Goal: Task Accomplishment & Management: Complete application form

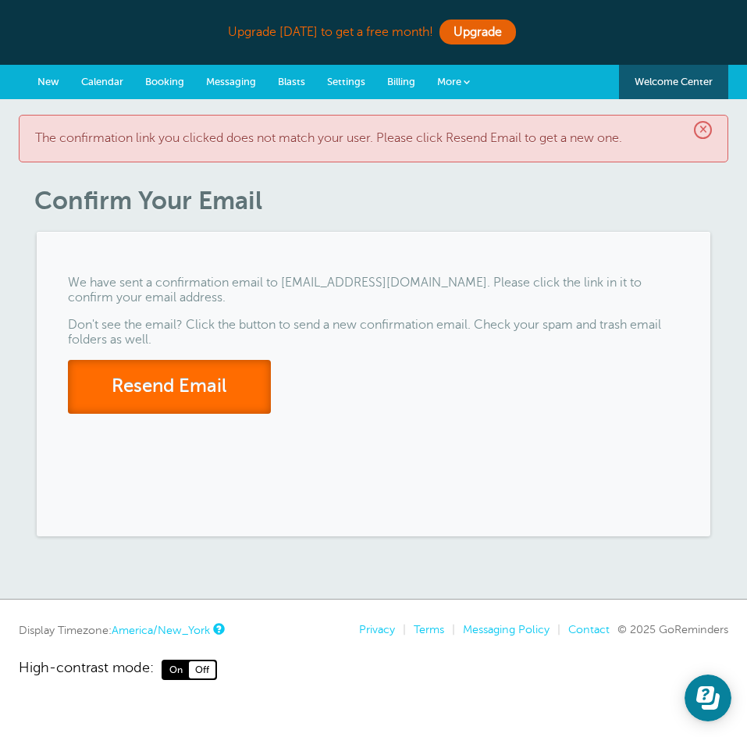
click at [248, 387] on button "Resend Email" at bounding box center [169, 387] width 203 height 54
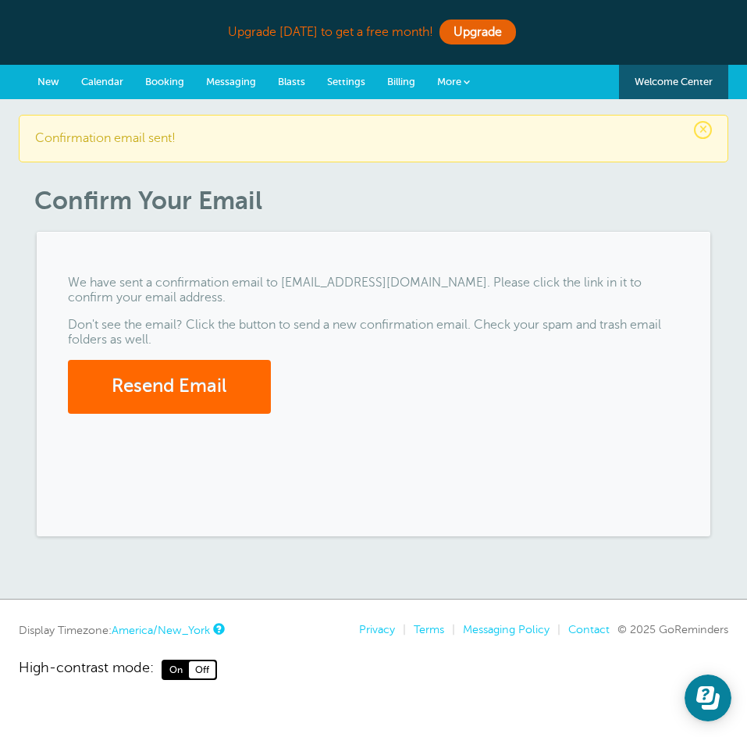
click at [332, 312] on div "We have sent a confirmation email to dealwithdonnie@gmail.com. Please click the…" at bounding box center [374, 384] width 675 height 305
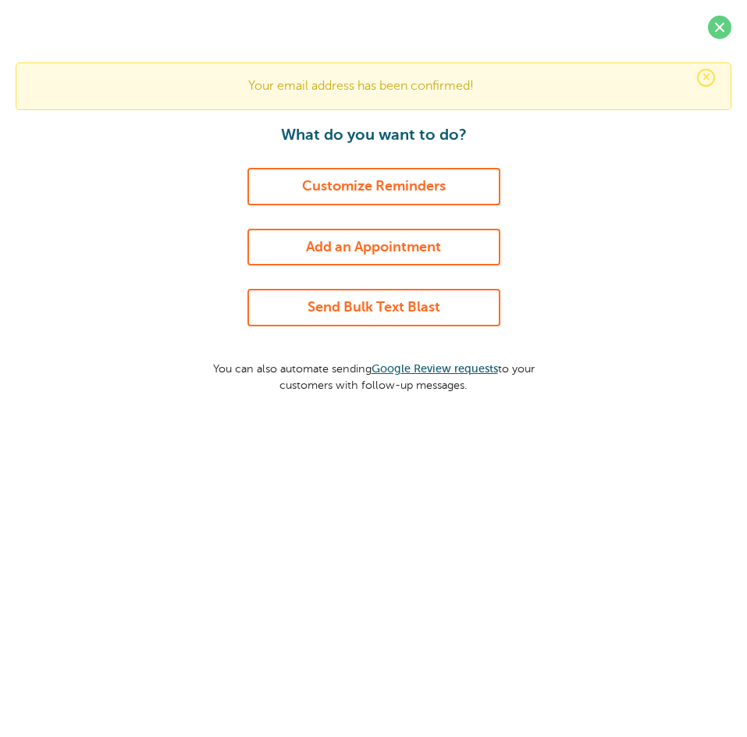
click at [462, 233] on link "Add an Appointment" at bounding box center [374, 247] width 253 height 37
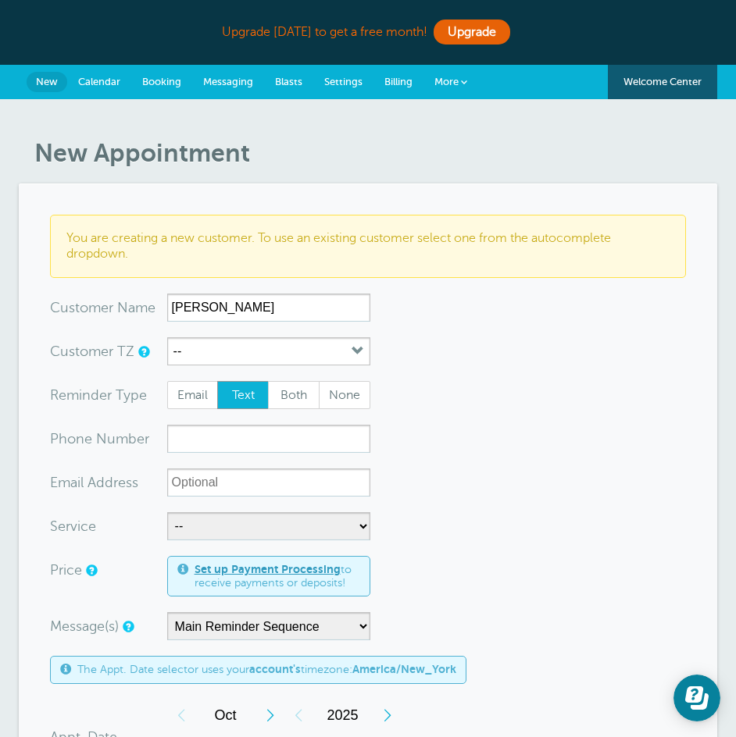
type input "[PERSON_NAME]"
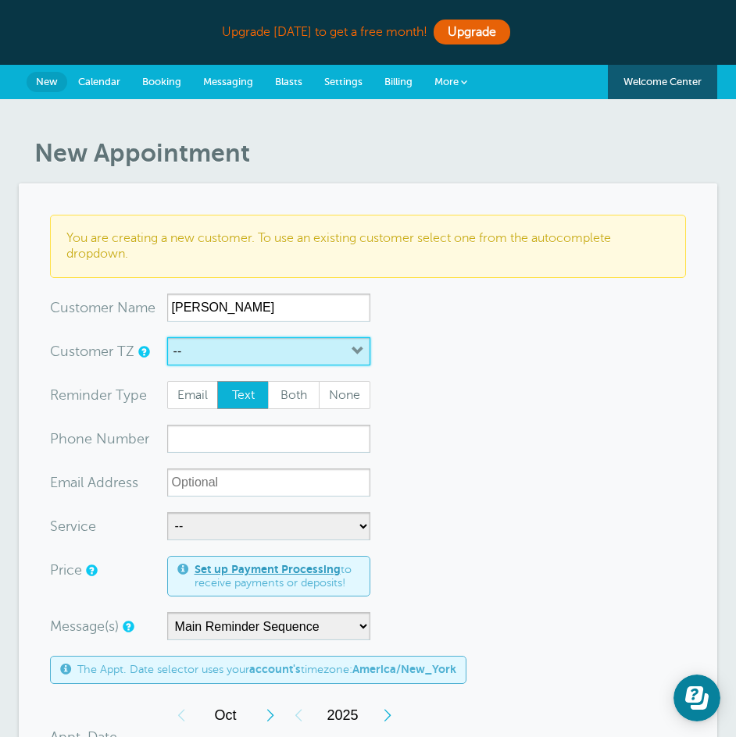
click at [337, 355] on button "--" at bounding box center [268, 351] width 203 height 28
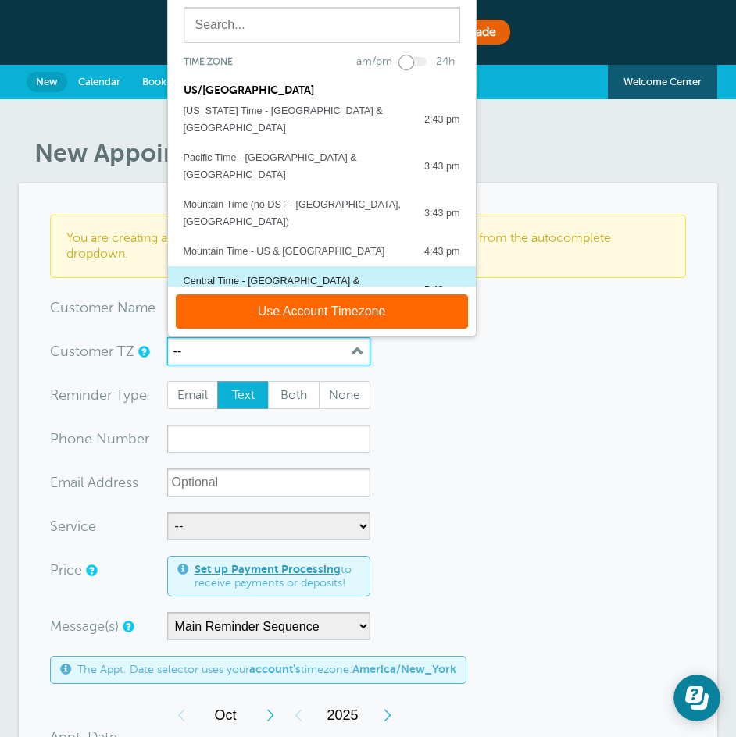
scroll to position [78, 0]
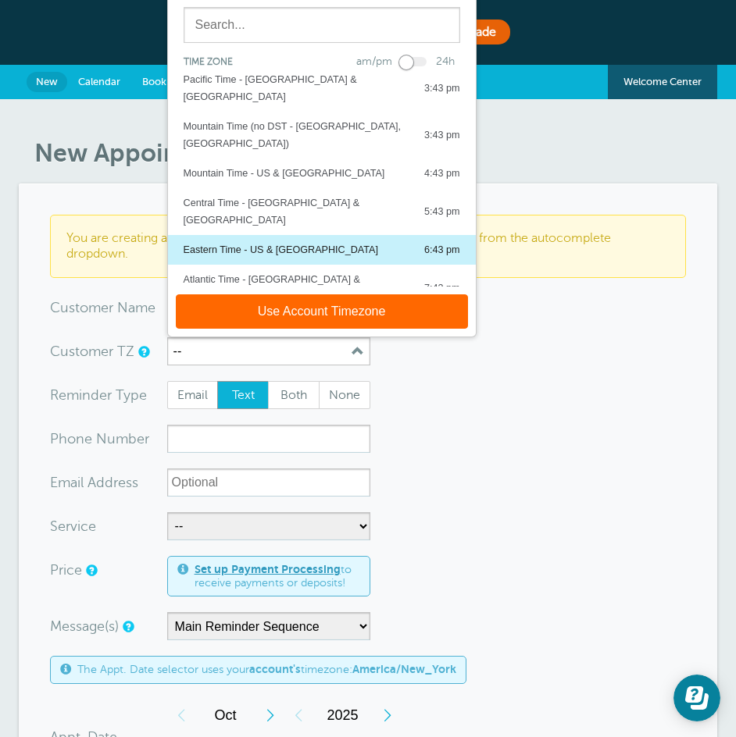
click at [316, 241] on div "Eastern Time - US & Canada 6:43 pm" at bounding box center [322, 249] width 277 height 17
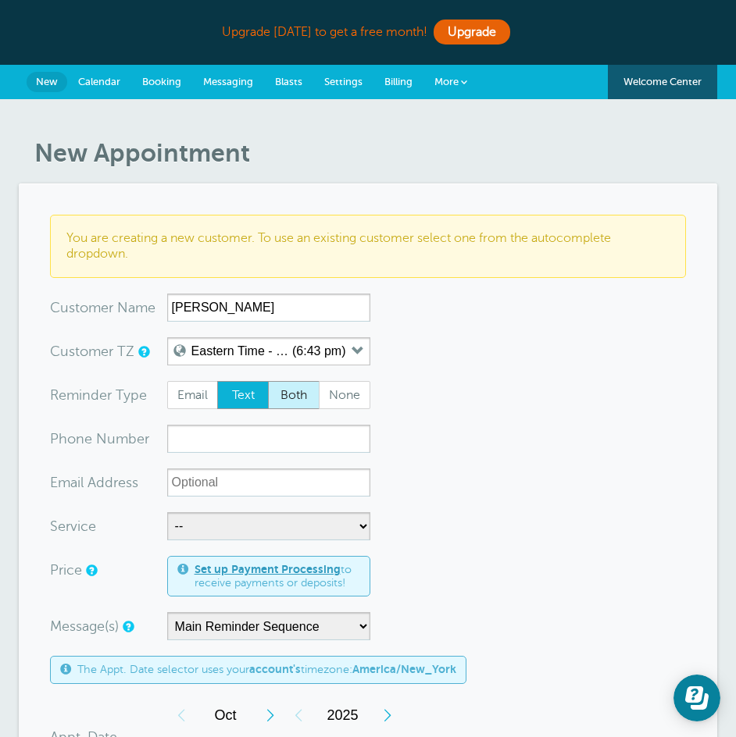
click at [282, 402] on span "Both" at bounding box center [294, 395] width 50 height 27
click at [268, 381] on input "Both" at bounding box center [267, 380] width 1 height 1
radio input "true"
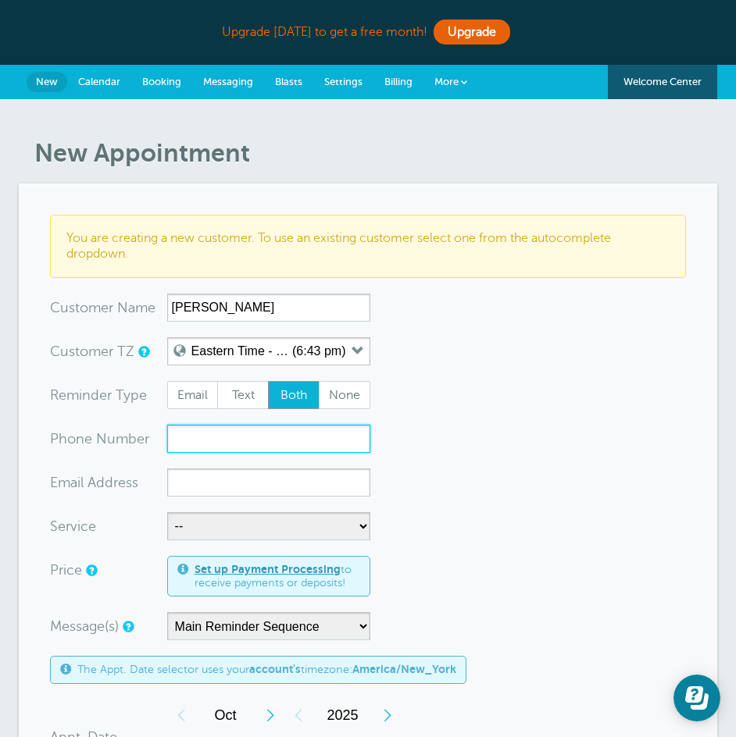
click at [284, 426] on input "xxx-no-autofill" at bounding box center [268, 439] width 203 height 28
type input "7704806088"
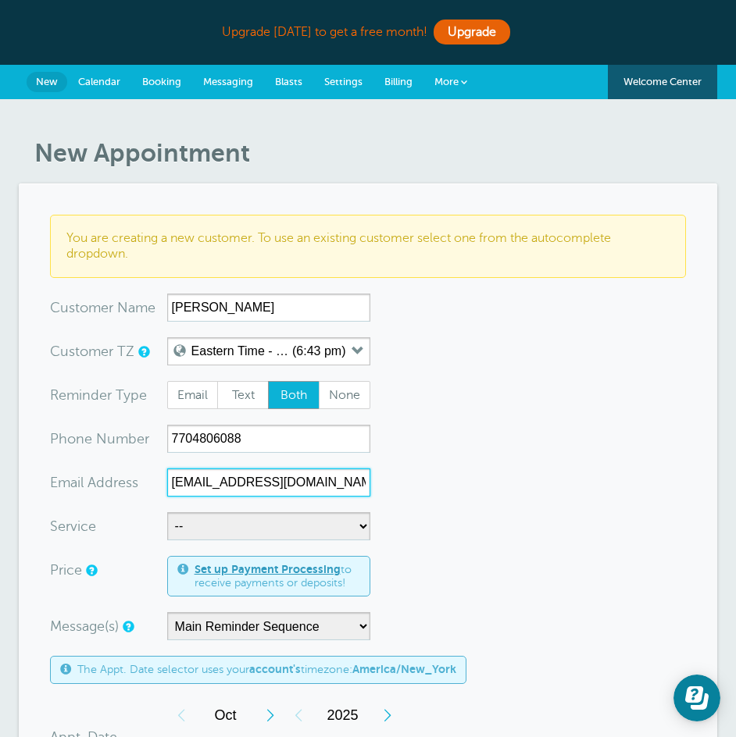
click at [219, 480] on input "christianvalvo@atlantaautos.com" at bounding box center [268, 483] width 203 height 28
type input "christian.valvo@atlantaautos.com"
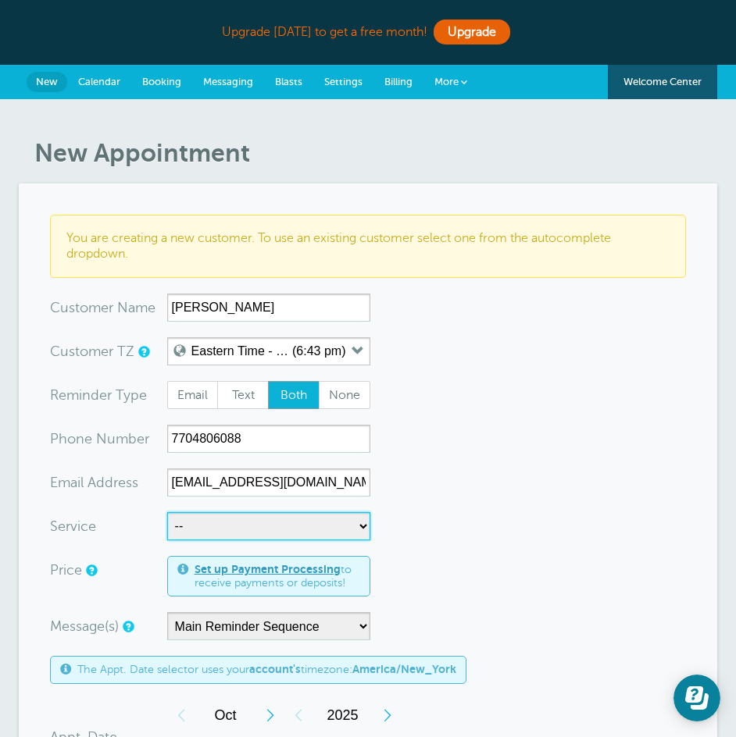
click at [230, 523] on select "-- Level 1 Foundations of the sale Level 2 Intermediate" at bounding box center [268, 526] width 203 height 28
select select "28476"
click at [167, 512] on select "-- Level 1 Foundations of the sale Level 2 Intermediate" at bounding box center [268, 526] width 203 height 28
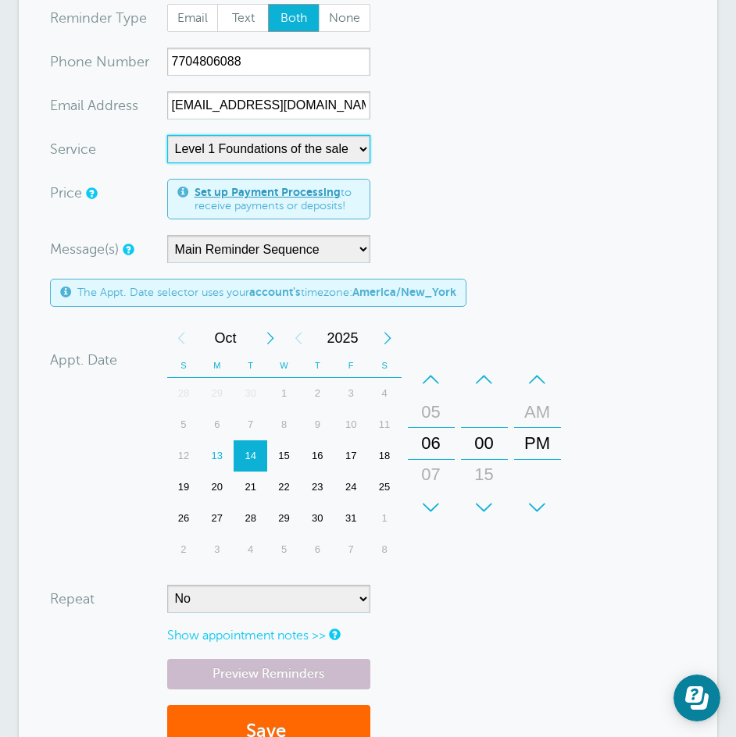
scroll to position [391, 0]
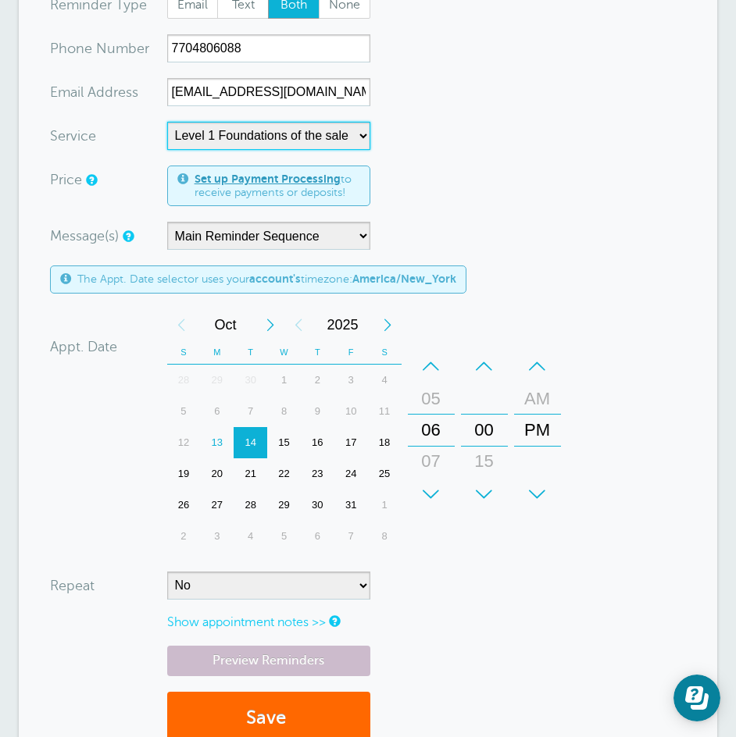
click at [434, 368] on div "–" at bounding box center [431, 366] width 47 height 31
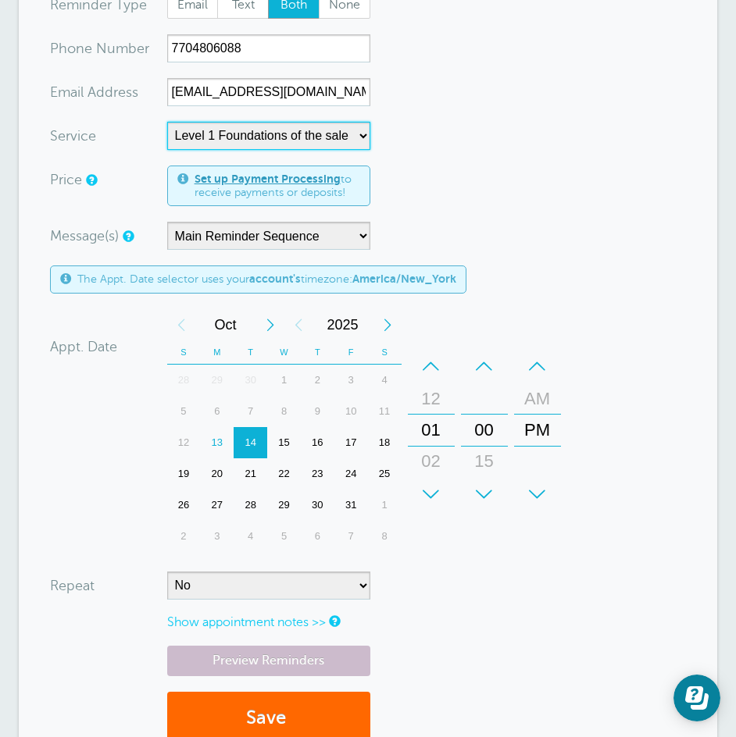
click at [434, 368] on div "–" at bounding box center [431, 366] width 47 height 31
click at [483, 481] on div "+" at bounding box center [484, 494] width 47 height 31
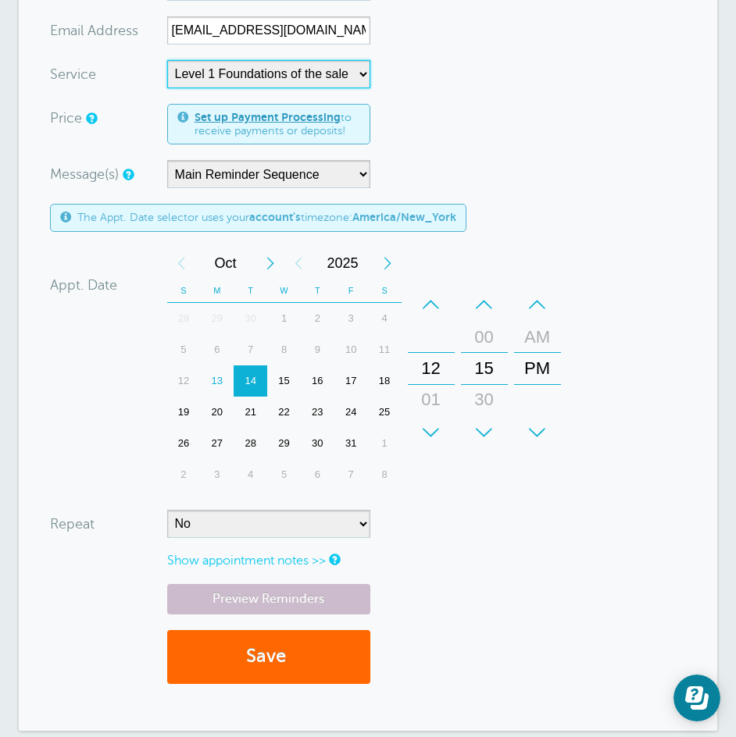
scroll to position [547, 0]
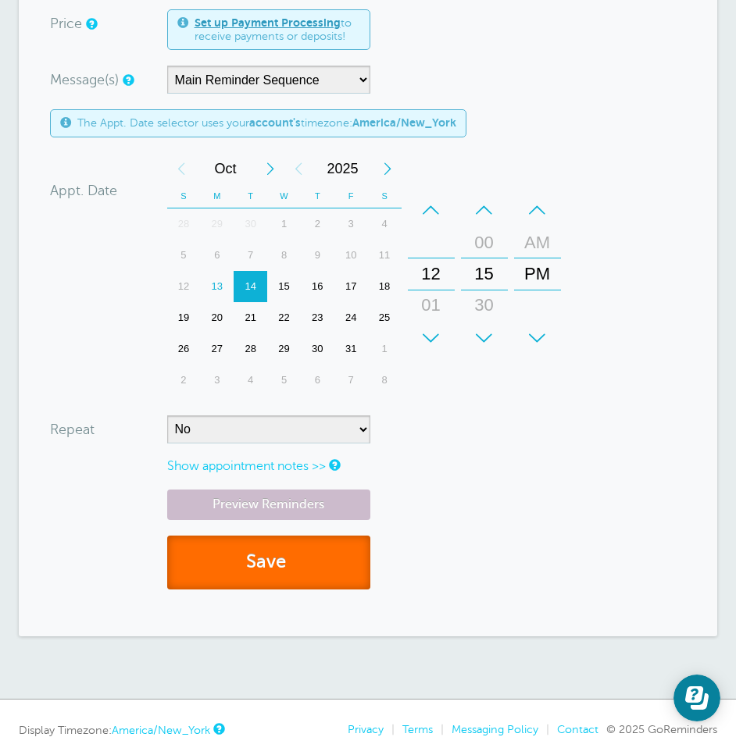
click at [318, 560] on button "Save" at bounding box center [268, 563] width 203 height 54
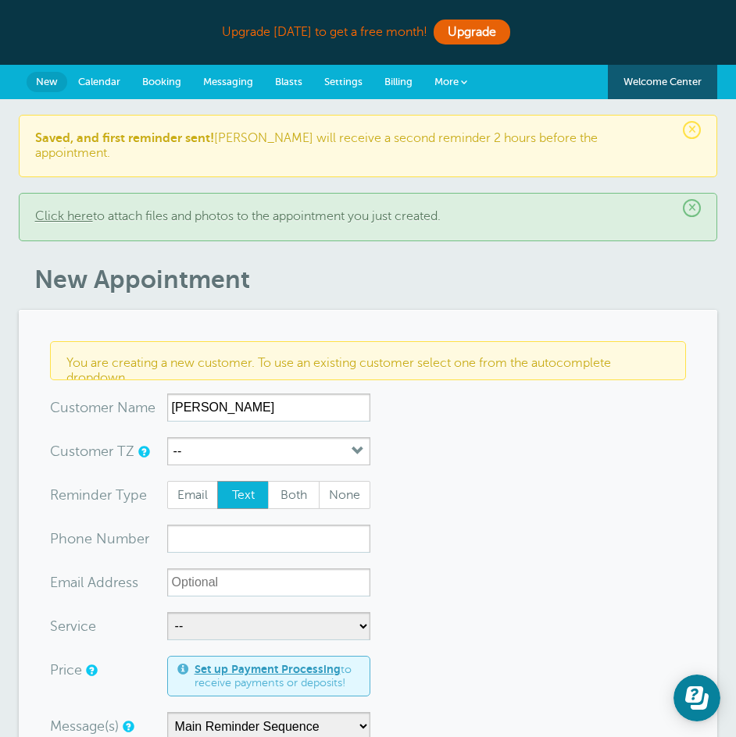
type input "[PERSON_NAME]"
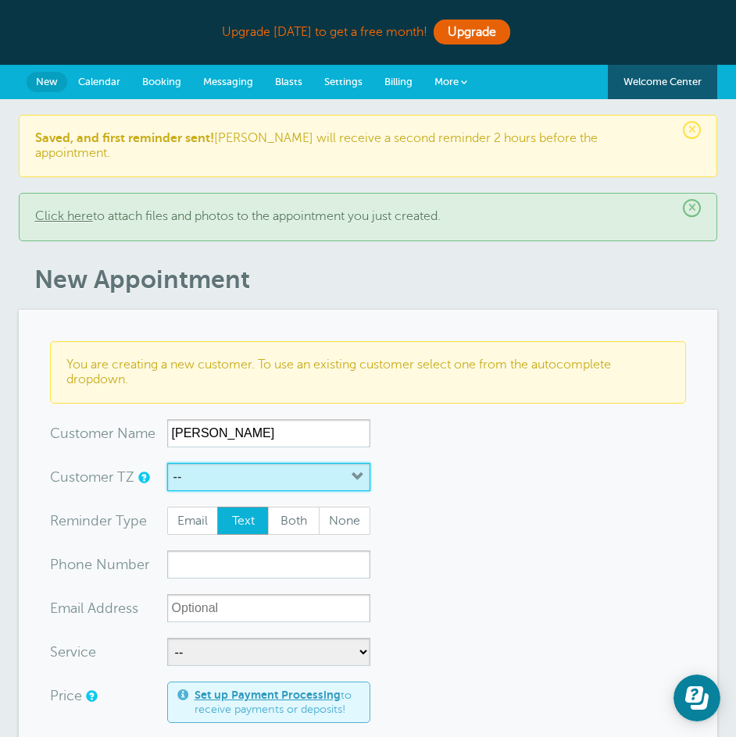
click at [364, 463] on button "--" at bounding box center [268, 477] width 203 height 28
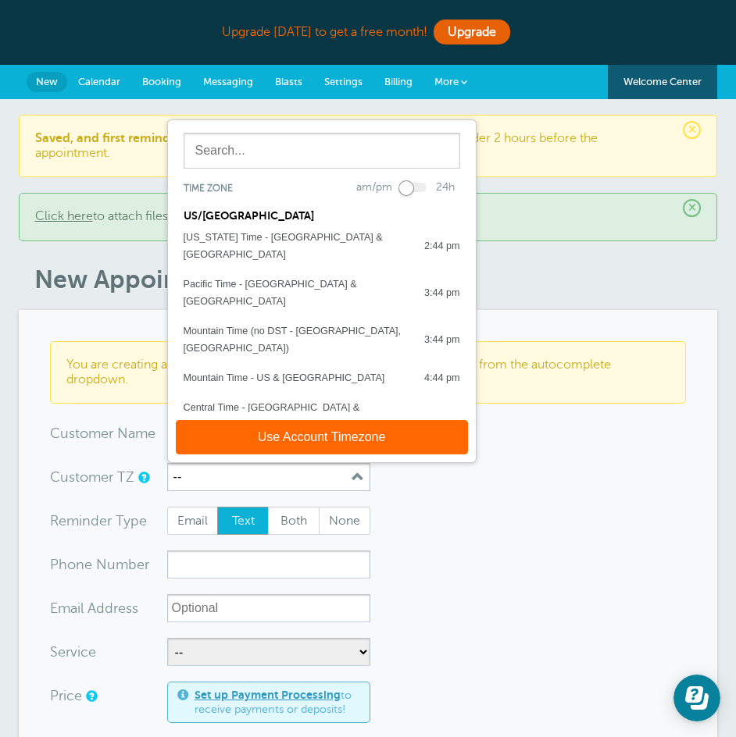
click at [338, 440] on button "Eastern Time - US & Canada 6:44 pm" at bounding box center [322, 455] width 308 height 30
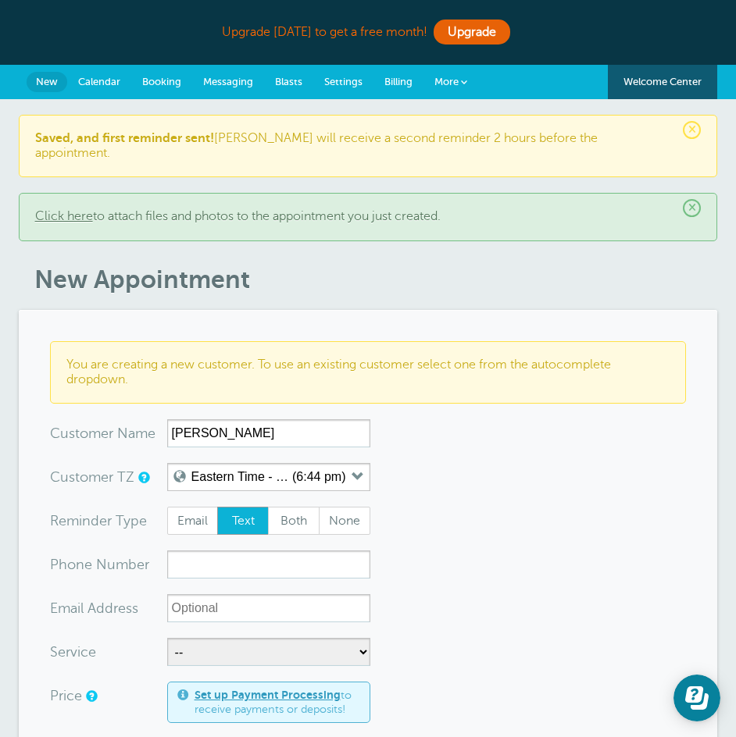
scroll to position [78, 0]
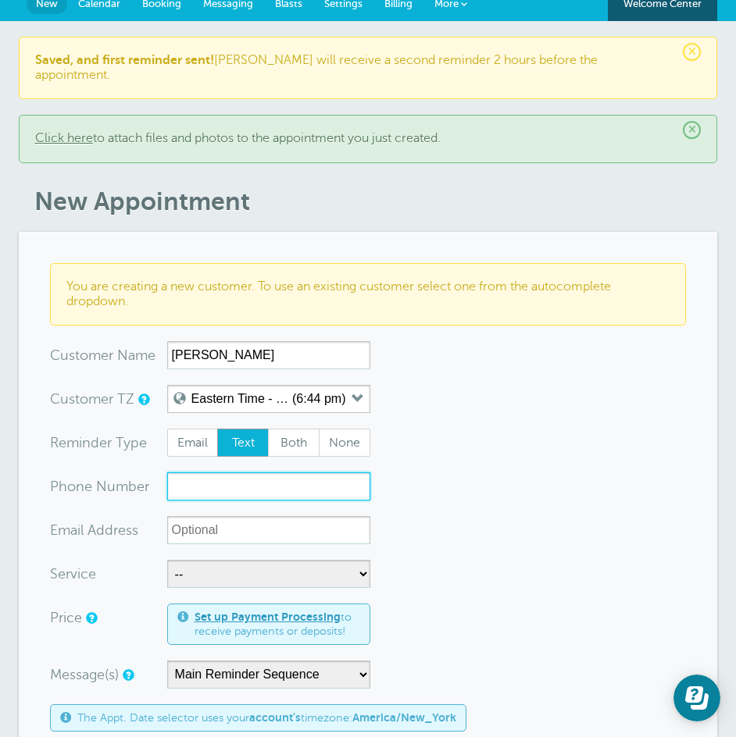
click at [326, 473] on input "xxx-no-autofill" at bounding box center [268, 487] width 203 height 28
type input "8608353051"
click at [284, 431] on span "Both" at bounding box center [294, 443] width 50 height 27
click at [268, 429] on input "Both" at bounding box center [267, 428] width 1 height 1
radio input "true"
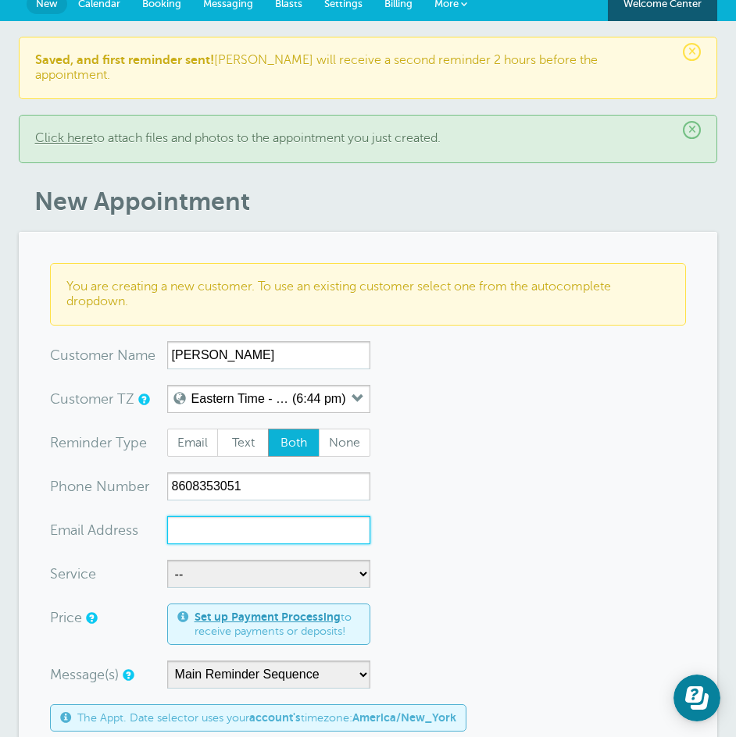
click at [278, 516] on input "xx-no-autofill" at bounding box center [268, 530] width 203 height 28
click at [214, 516] on input "xx-no-autofill" at bounding box center [268, 530] width 203 height 28
paste input "Mike Dejesus <mikey@atlantaautos.com>"
drag, startPoint x: 224, startPoint y: 522, endPoint x: 144, endPoint y: 521, distance: 80.5
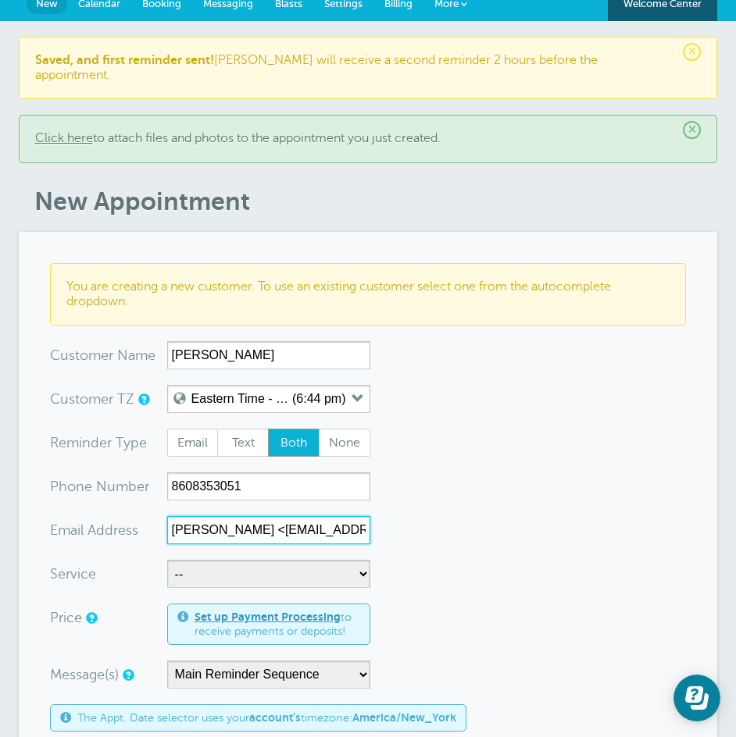
click at [144, 521] on div "xx-no-autofill Ema il Add ress Mike Dejesus <mikey@atlantaautos.com" at bounding box center [210, 530] width 320 height 28
type input "mikey@atlantaautos.com"
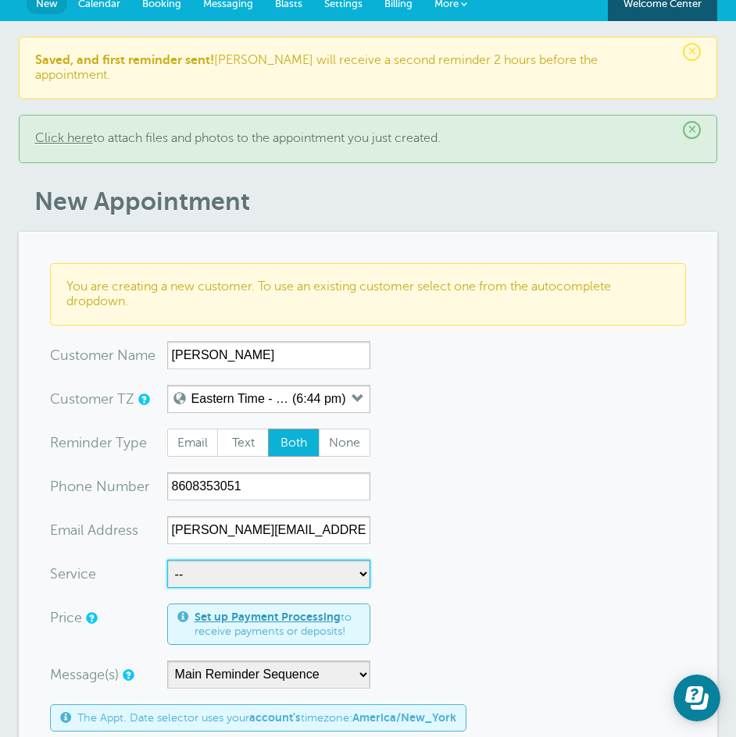
click at [303, 560] on select "-- Level 1 Foundations of the sale Level 2 Intermediate" at bounding box center [268, 574] width 203 height 28
select select "28476"
click at [167, 560] on select "-- Level 1 Foundations of the sale Level 2 Intermediate" at bounding box center [268, 574] width 203 height 28
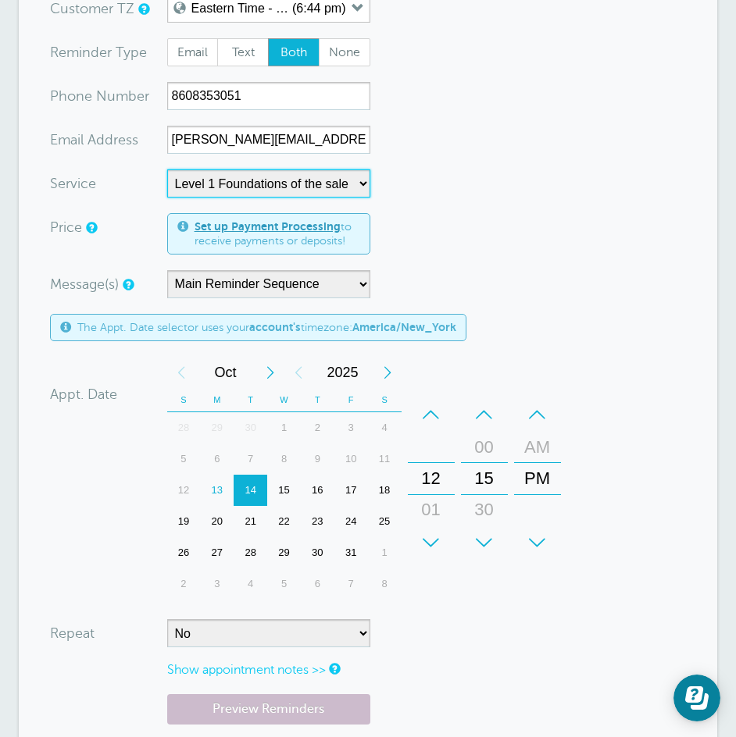
scroll to position [547, 0]
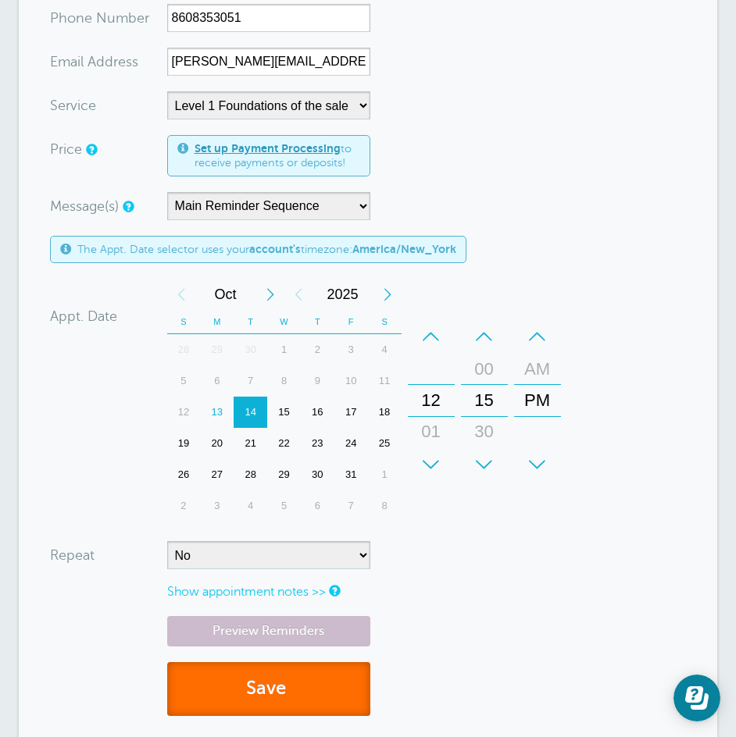
click at [364, 676] on button "Save" at bounding box center [268, 689] width 203 height 54
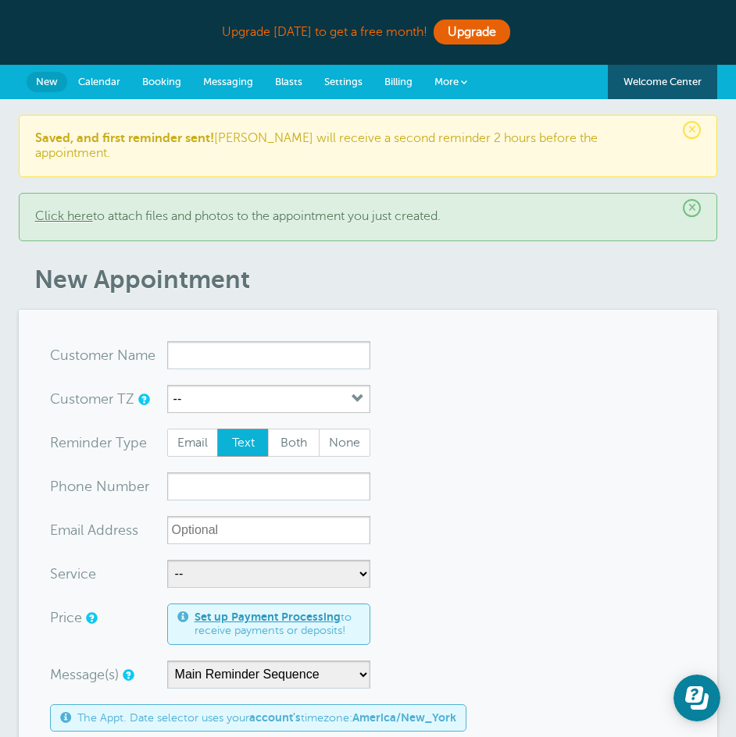
scroll to position [156, 0]
